Goal: Task Accomplishment & Management: Complete application form

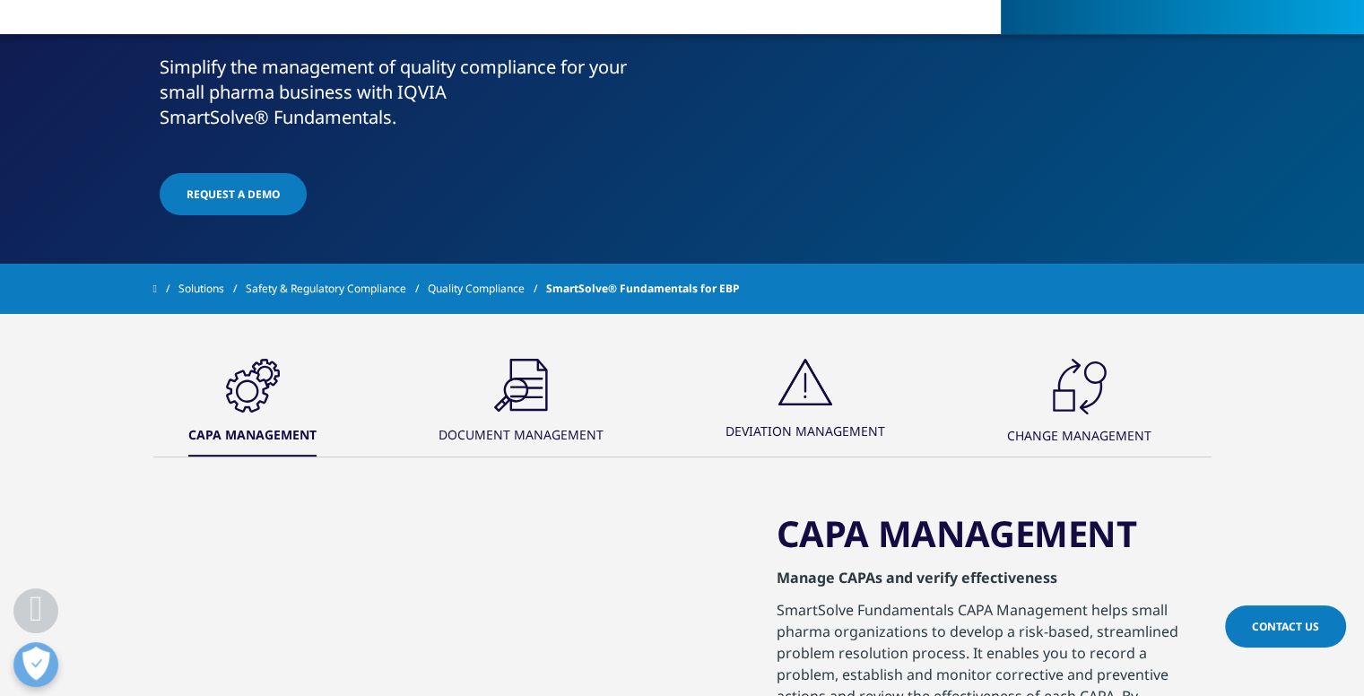
scroll to position [429, 0]
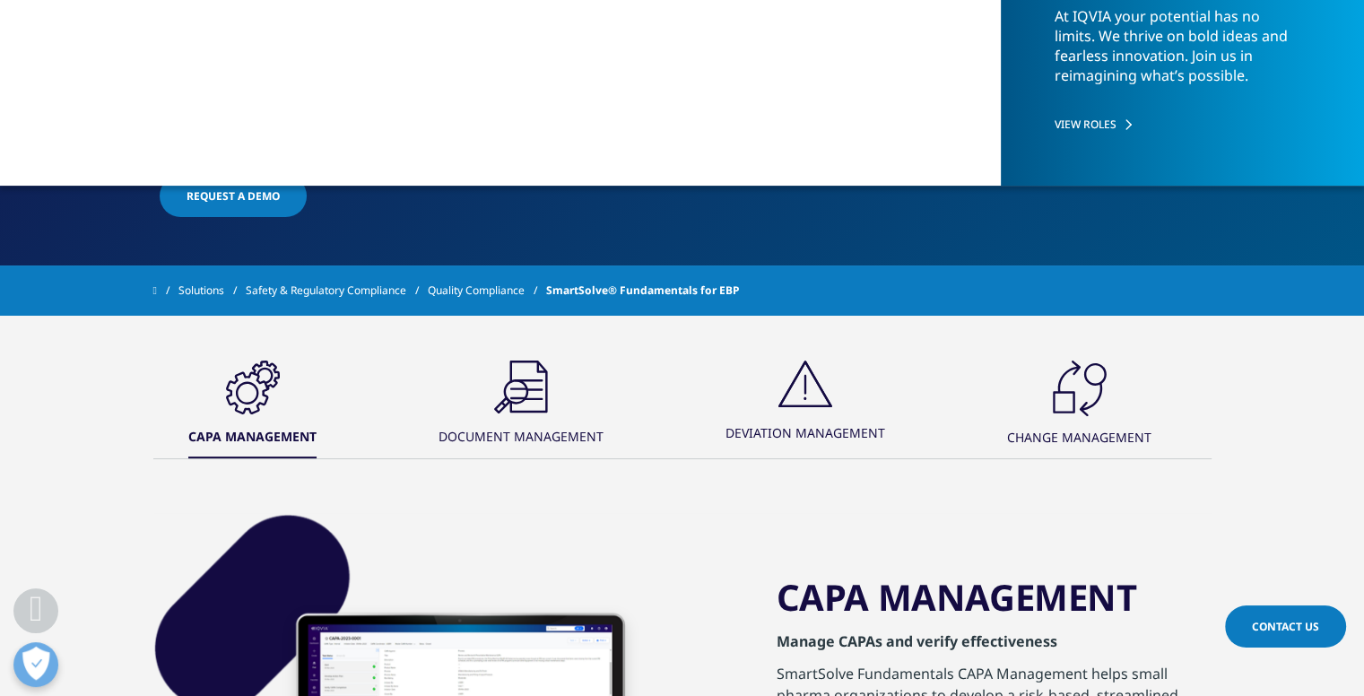
click at [280, 395] on icon ".cls-1{fill:#00a3e0;}" at bounding box center [253, 387] width 54 height 54
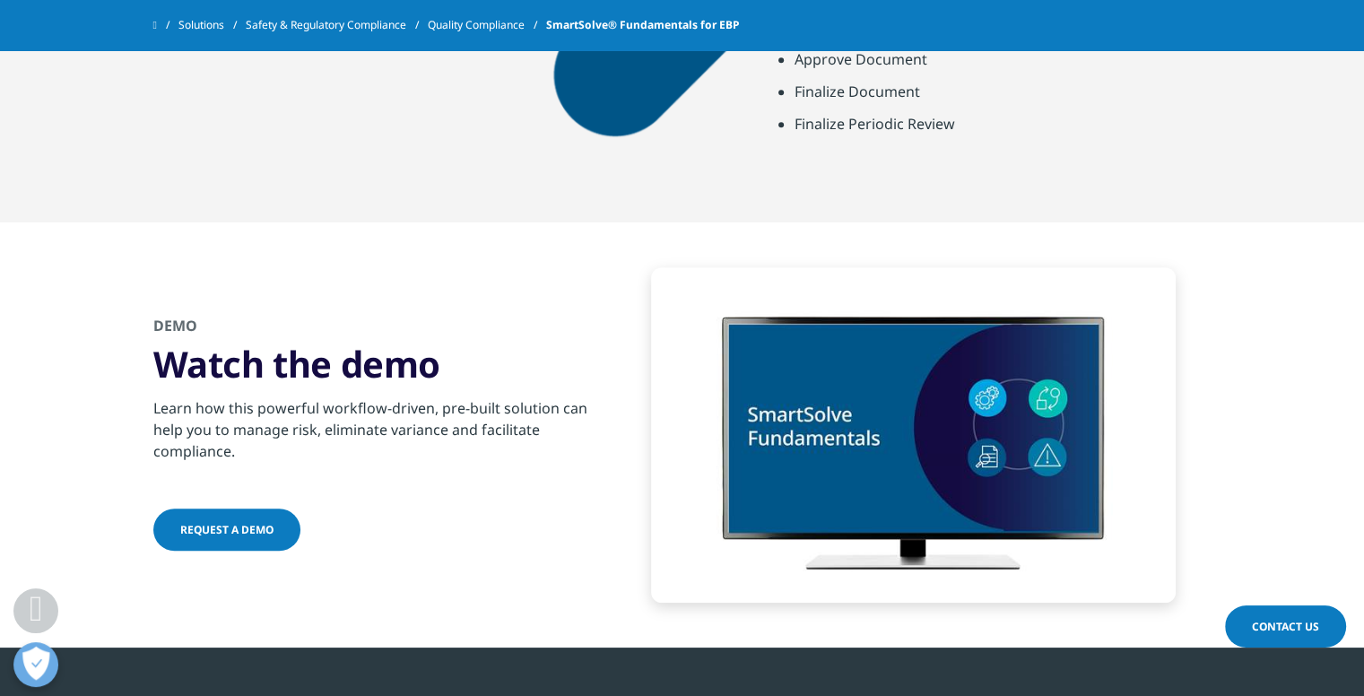
scroll to position [1209, 0]
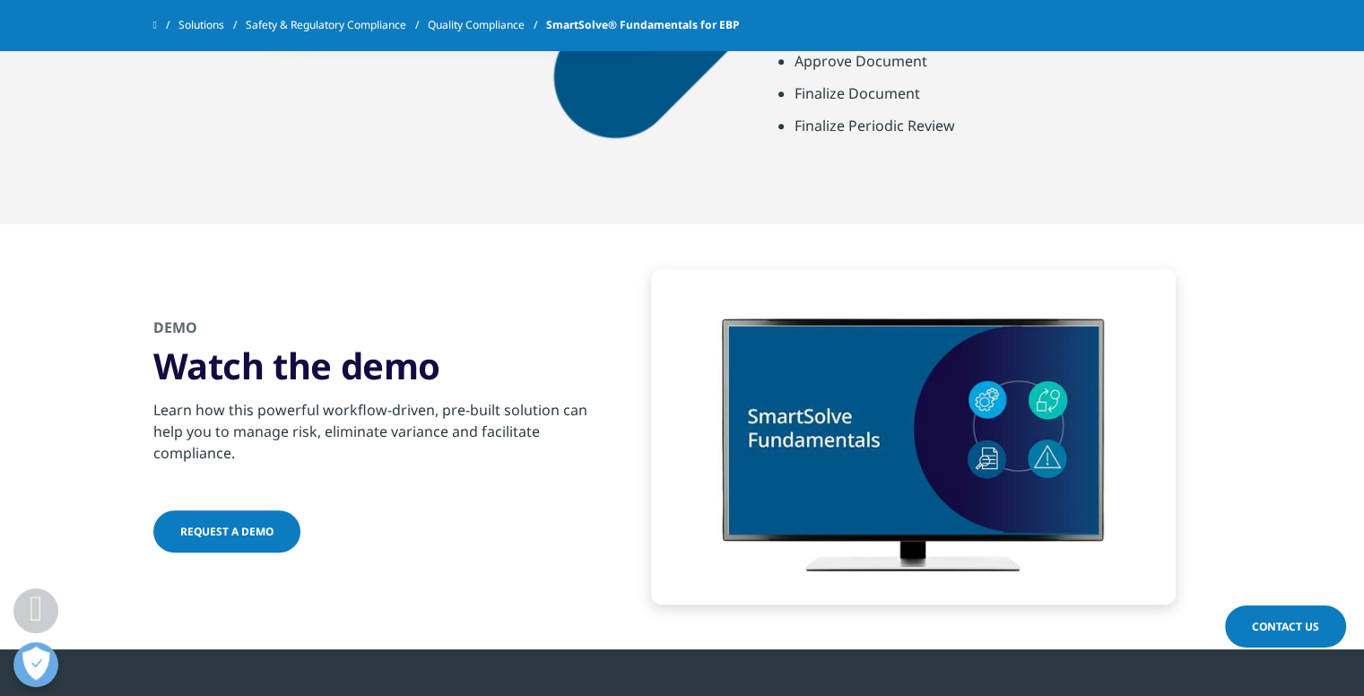
click at [266, 522] on link "Request a Demo" at bounding box center [226, 531] width 147 height 42
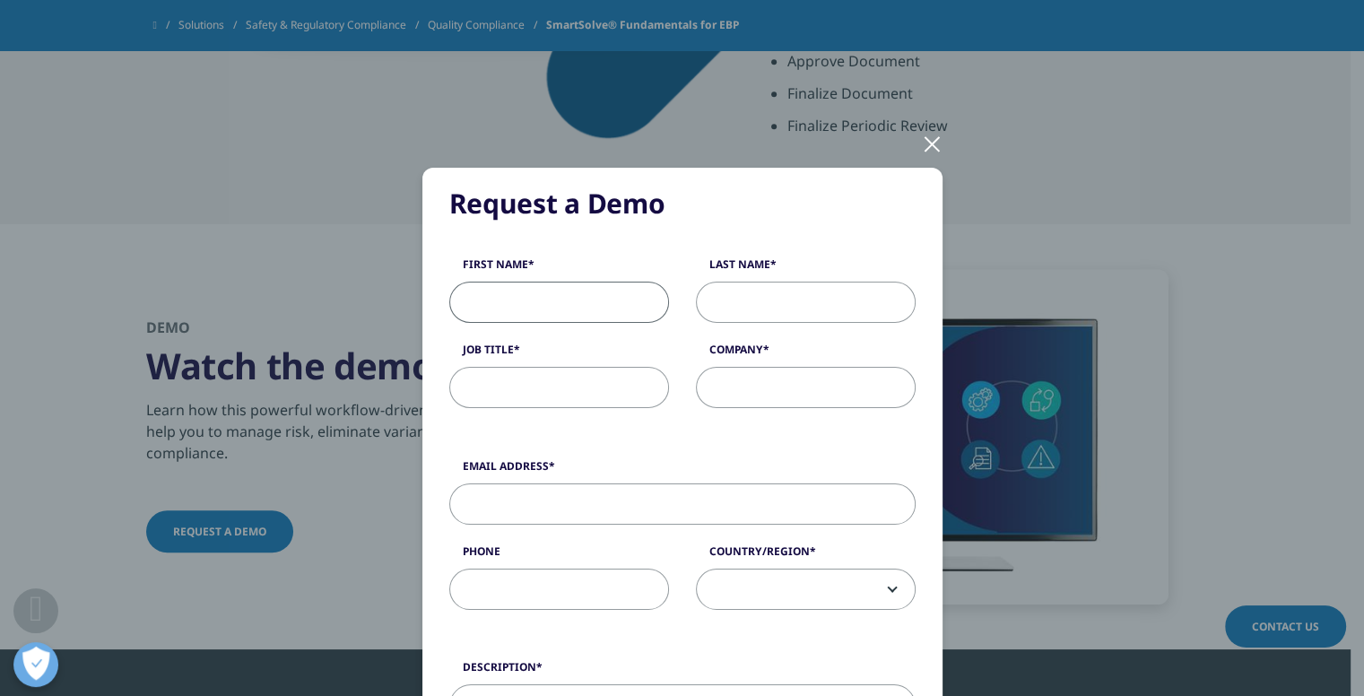
click at [513, 294] on input "First Name" at bounding box center [559, 302] width 220 height 41
type input "[PERSON_NAME]"
type input "Torresi"
type input "[EMAIL_ADDRESS][DOMAIN_NAME]"
type input "0450492057"
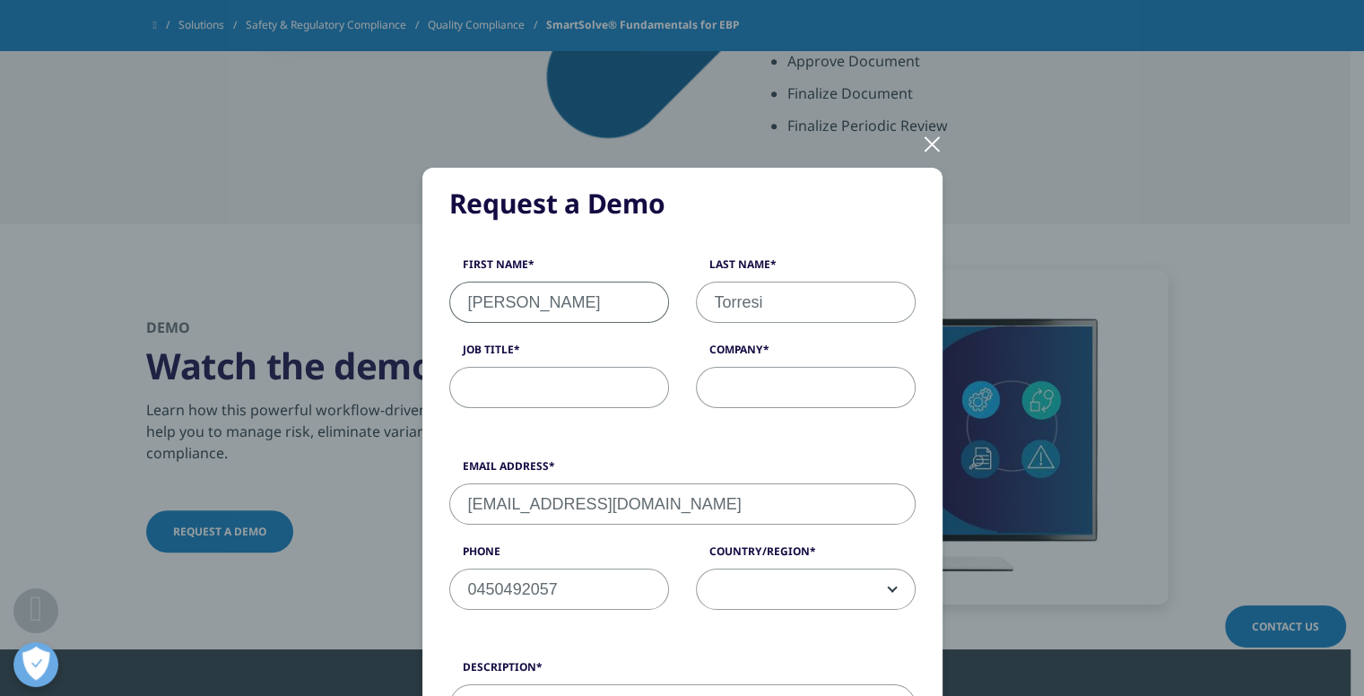
select select "[GEOGRAPHIC_DATA]"
click at [525, 403] on input "Job Title" at bounding box center [559, 387] width 220 height 41
type input "Student"
click at [723, 394] on input "Company" at bounding box center [806, 387] width 220 height 41
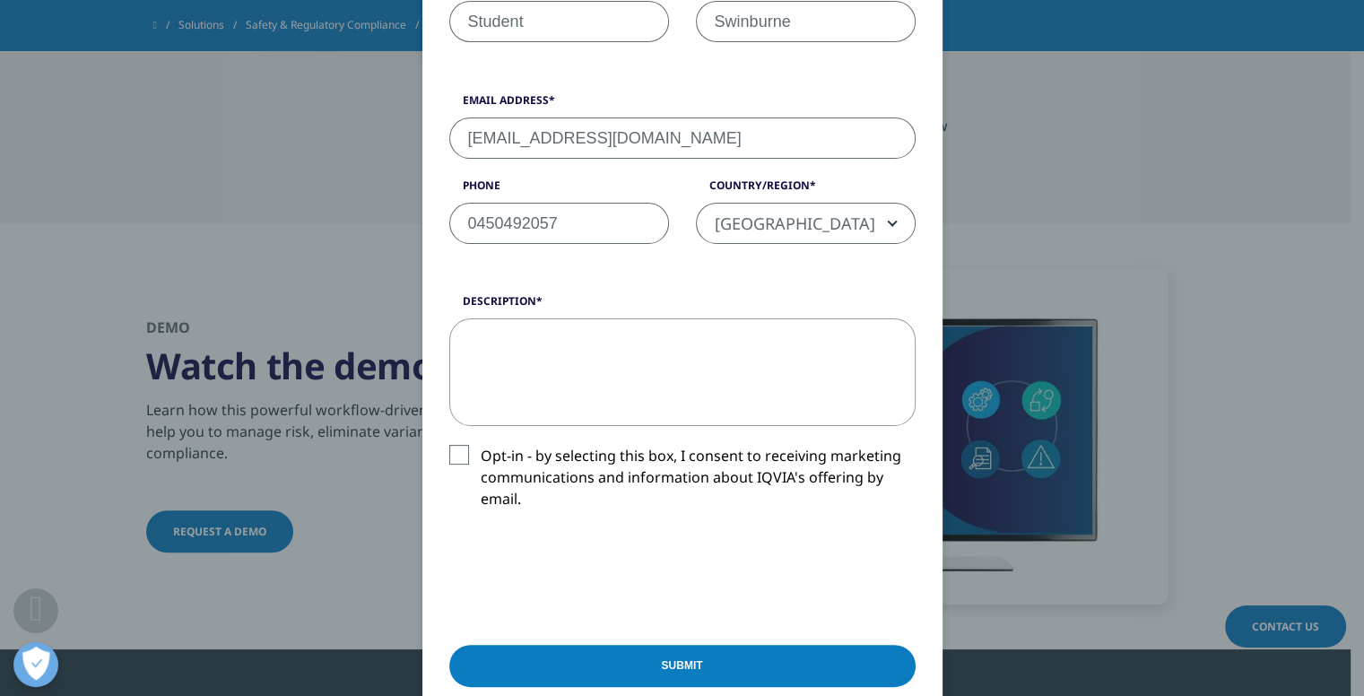
scroll to position [373, 0]
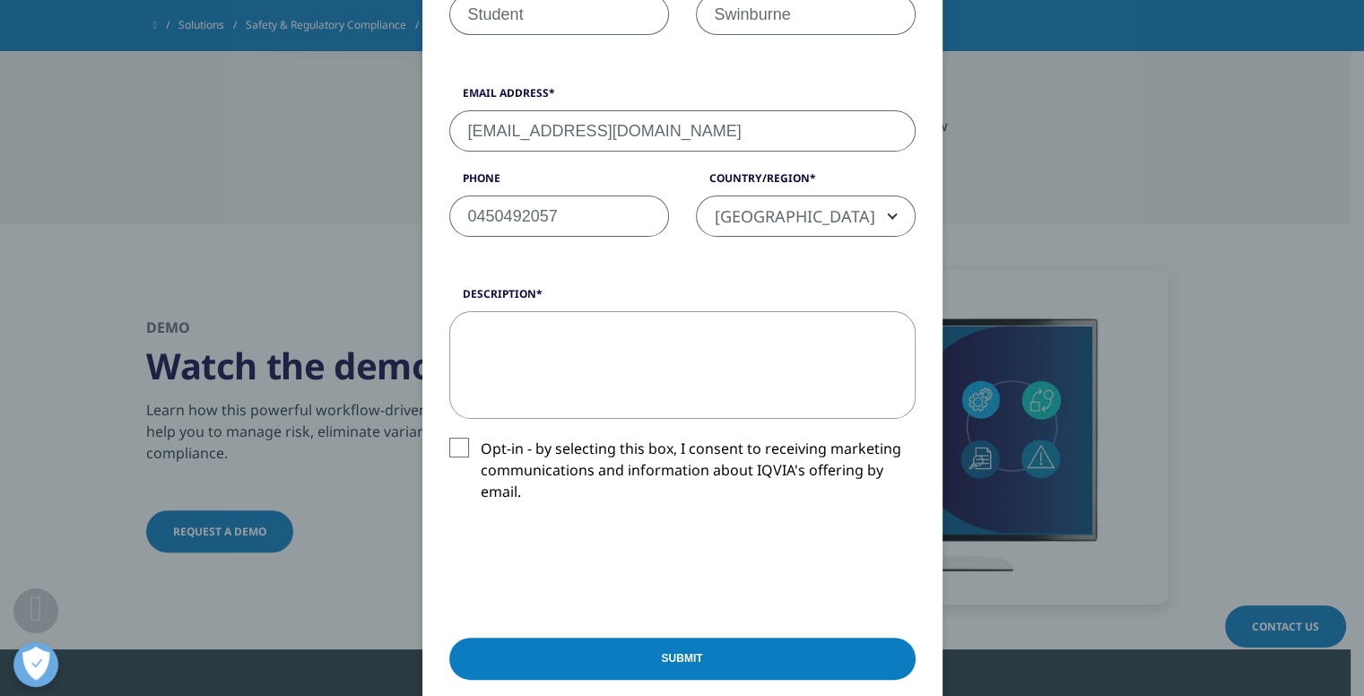
type input "Swinburne"
click at [681, 369] on textarea "Description" at bounding box center [682, 365] width 466 height 108
